Goal: Information Seeking & Learning: Learn about a topic

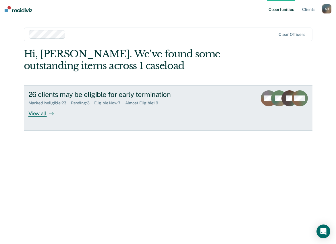
click at [43, 115] on div "View all" at bounding box center [44, 111] width 32 height 11
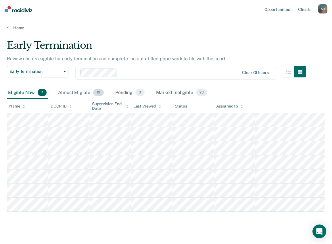
click at [80, 90] on div "Almost Eligible 19" at bounding box center [81, 93] width 48 height 13
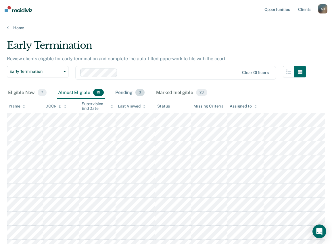
click at [126, 92] on div "Pending 3" at bounding box center [130, 93] width 32 height 13
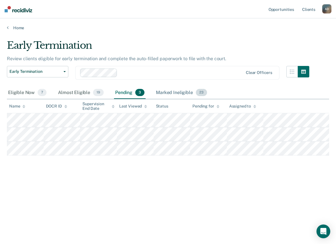
click at [173, 93] on div "Marked Ineligible 23" at bounding box center [181, 93] width 53 height 13
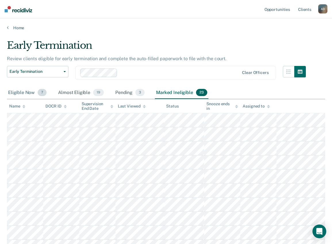
click at [22, 90] on div "Eligible Now 7" at bounding box center [27, 93] width 41 height 13
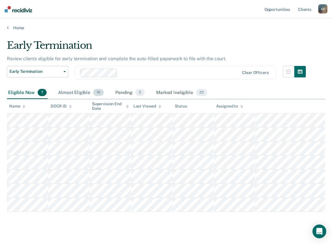
click at [70, 92] on div "Almost Eligible 19" at bounding box center [81, 93] width 48 height 13
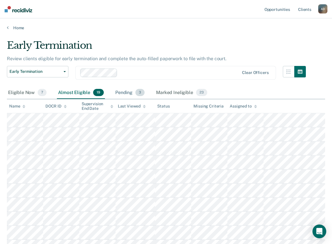
click at [118, 89] on div "Pending 3" at bounding box center [130, 93] width 32 height 13
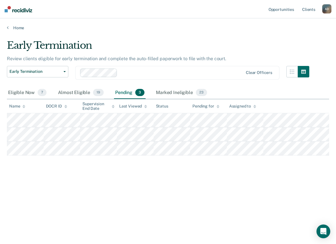
click at [102, 38] on main "Early Termination Review clients eligible for early termination and complete th…" at bounding box center [168, 136] width 336 height 212
